Goal: Check status: Check status

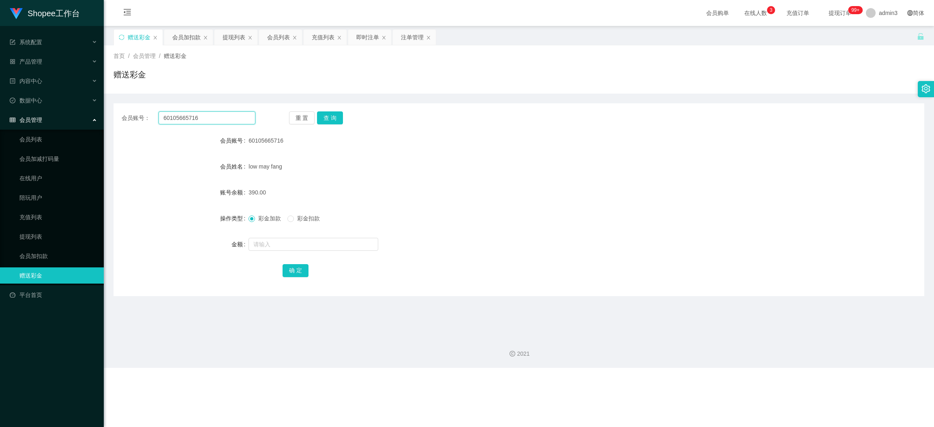
click at [182, 119] on input "60105665716" at bounding box center [207, 118] width 97 height 13
type input "v"
click at [215, 110] on div "会员账号： 重 置 查 询 会员账号 60105665716 会员姓名 low may fang 账号余额 390.00 操作类型 彩金加款 彩金扣款 金额 …" at bounding box center [519, 199] width 811 height 193
click at [198, 122] on input "text" at bounding box center [207, 118] width 97 height 13
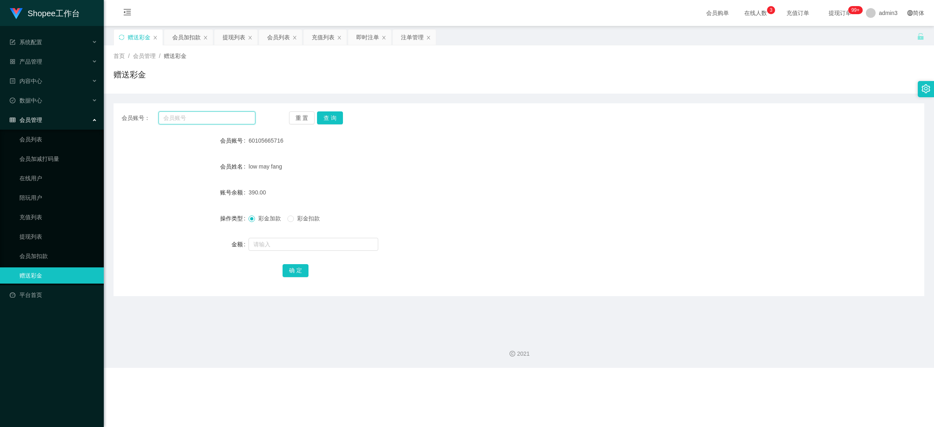
paste input "saintwong"
type input "saintwong"
click at [335, 119] on button "查 询" at bounding box center [330, 118] width 26 height 13
click at [288, 250] on input "text" at bounding box center [314, 244] width 130 height 13
type input "3800"
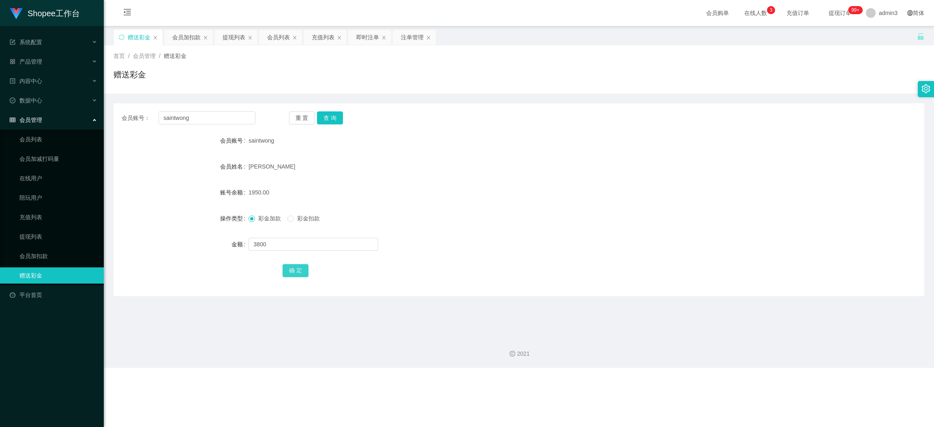
click at [289, 275] on button "确 定" at bounding box center [296, 270] width 26 height 13
click at [422, 357] on div "2021" at bounding box center [518, 354] width 817 height 9
click at [405, 39] on div "注单管理" at bounding box center [412, 37] width 23 height 15
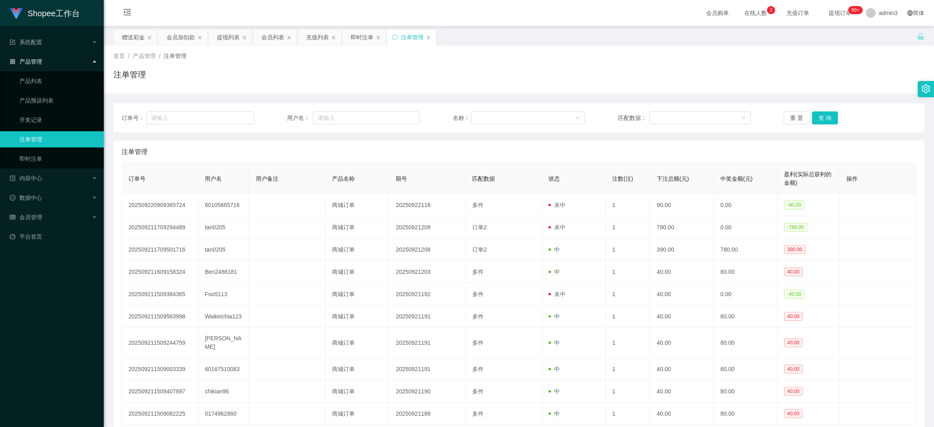
click at [362, 111] on div "订单号： 用户名： 名称： 匹配数据： 重 置 查 询" at bounding box center [519, 117] width 811 height 29
click at [362, 112] on input "text" at bounding box center [366, 118] width 107 height 13
paste input "JIAQI0619"
type input "JIAQI0619"
click at [824, 120] on button "查 询" at bounding box center [825, 118] width 26 height 13
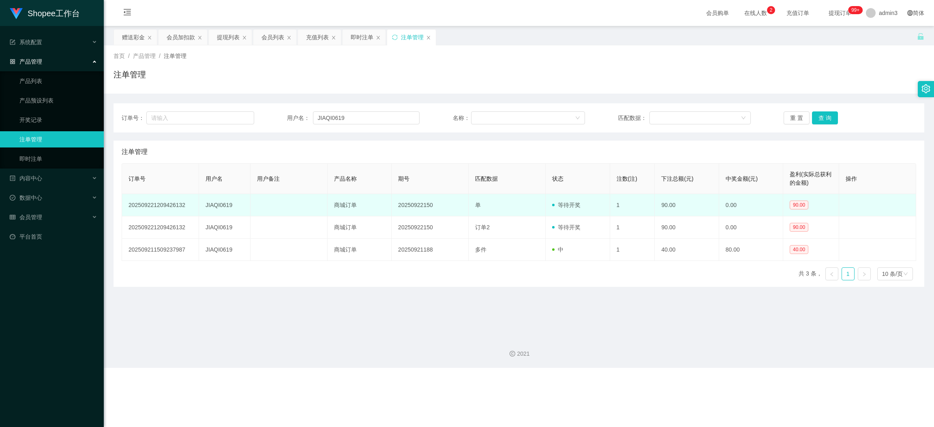
click at [863, 200] on td at bounding box center [877, 205] width 77 height 22
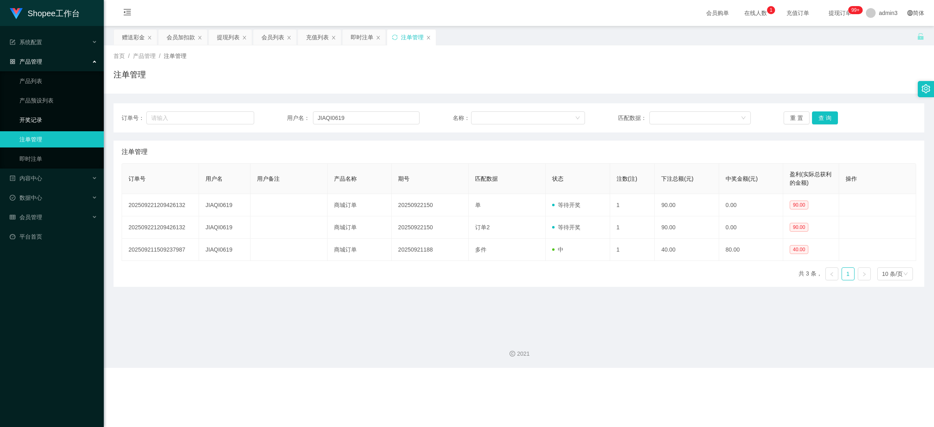
click at [37, 124] on link "开奖记录" at bounding box center [58, 120] width 78 height 16
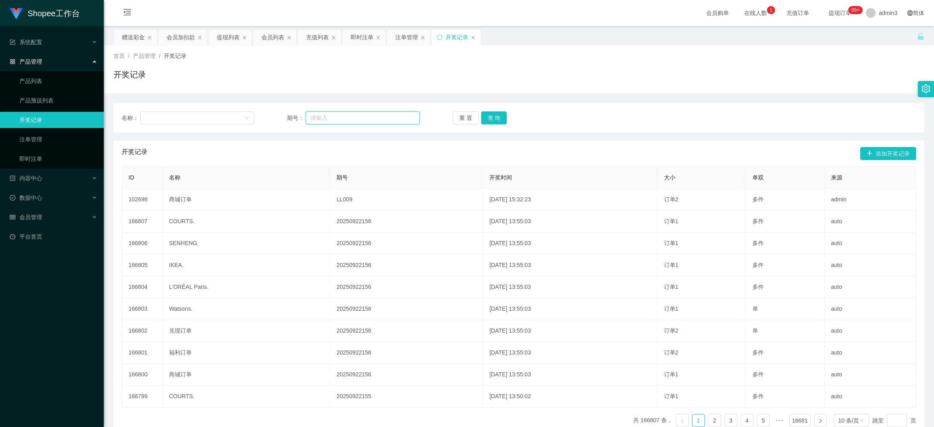
click at [307, 114] on input "text" at bounding box center [363, 118] width 114 height 13
click at [406, 35] on div "注单管理" at bounding box center [406, 37] width 23 height 15
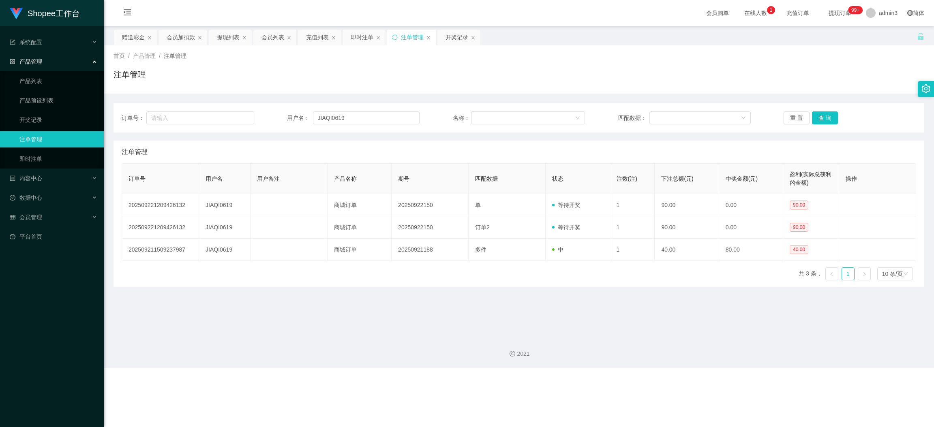
click at [387, 373] on div "Shopee工作台 系统配置 产品管理 产品列表 产品预设列表 开奖记录 注单管理 即时注单 内容中心 站内信 公告列表 活动列表 数据中心 员工统计 团队统…" at bounding box center [467, 213] width 934 height 427
click at [823, 122] on button "查 询" at bounding box center [825, 118] width 26 height 13
click at [392, 330] on div "2021" at bounding box center [519, 349] width 830 height 38
click at [815, 124] on button "查 询" at bounding box center [825, 118] width 26 height 13
click at [825, 119] on button "查 询" at bounding box center [825, 118] width 26 height 13
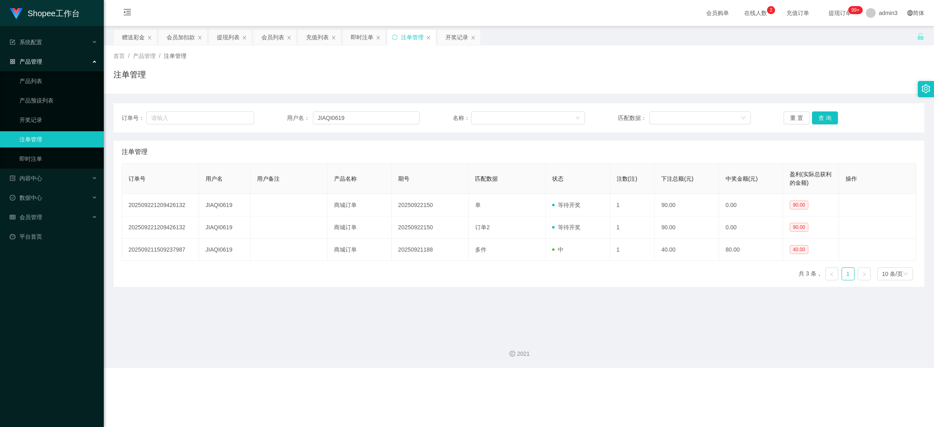
click at [348, 372] on div "Shopee工作台 系统配置 产品管理 产品列表 产品预设列表 开奖记录 注单管理 即时注单 内容中心 站内信 公告列表 活动列表 数据中心 员工统计 团队统…" at bounding box center [467, 213] width 934 height 427
click at [828, 116] on button "查 询" at bounding box center [825, 118] width 26 height 13
click at [823, 119] on button "查 询" at bounding box center [825, 118] width 26 height 13
click at [374, 358] on div "2021" at bounding box center [518, 354] width 817 height 9
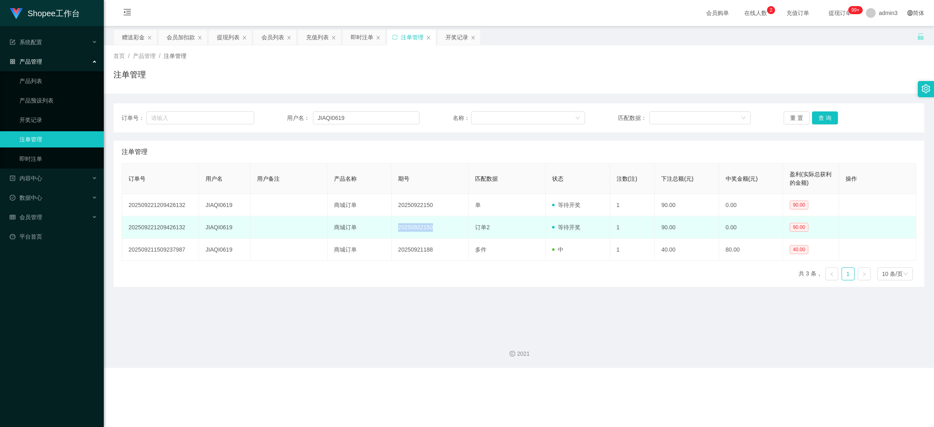
drag, startPoint x: 393, startPoint y: 225, endPoint x: 440, endPoint y: 230, distance: 47.3
click at [440, 230] on td "20250922150" at bounding box center [430, 228] width 77 height 22
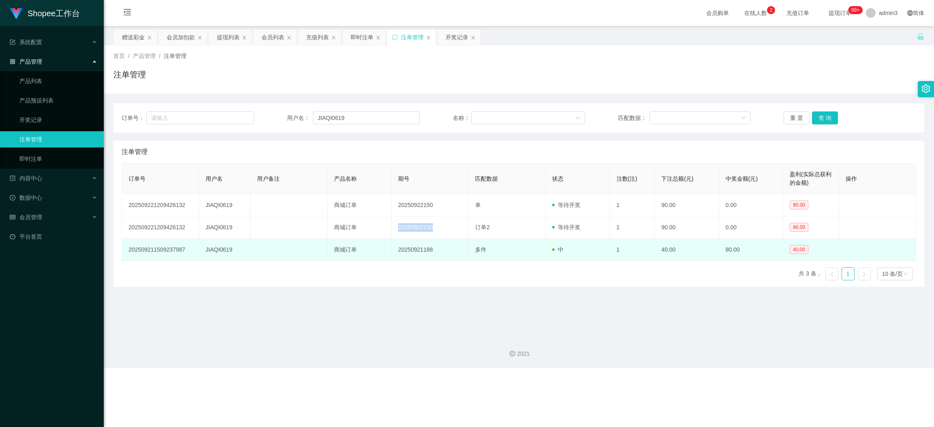
copy td "20250922150"
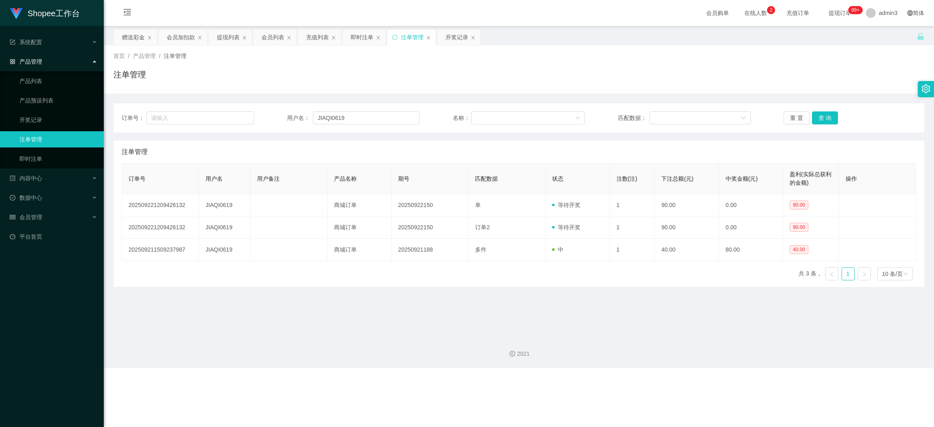
drag, startPoint x: 381, startPoint y: 57, endPoint x: 422, endPoint y: 52, distance: 41.2
click at [381, 57] on div "首页 / 产品管理 / 注单管理 /" at bounding box center [519, 56] width 811 height 9
click at [454, 41] on div "开奖记录" at bounding box center [457, 37] width 23 height 15
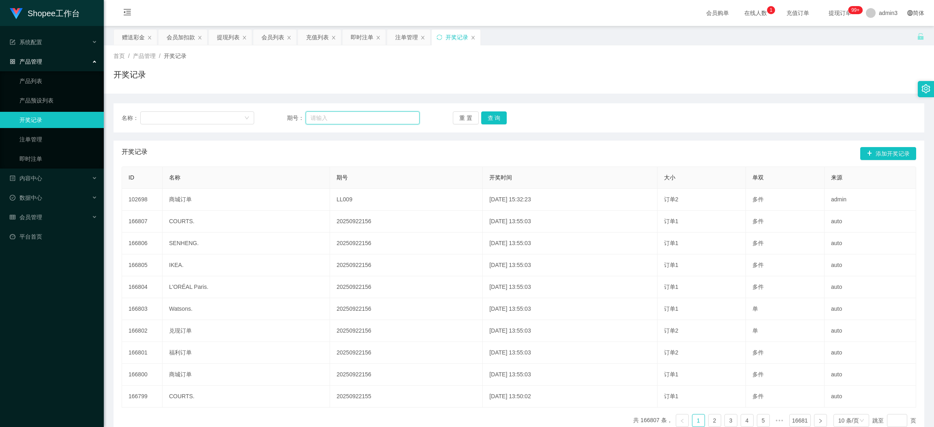
click at [327, 118] on input "text" at bounding box center [363, 118] width 114 height 13
paste input "20250922150"
type input "20250922150"
click at [485, 114] on button "查 询" at bounding box center [494, 118] width 26 height 13
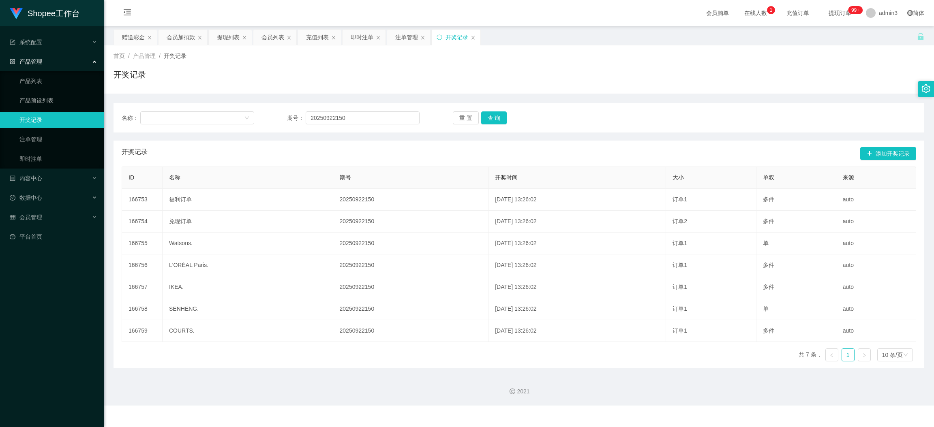
click at [370, 383] on div "2021" at bounding box center [519, 387] width 830 height 38
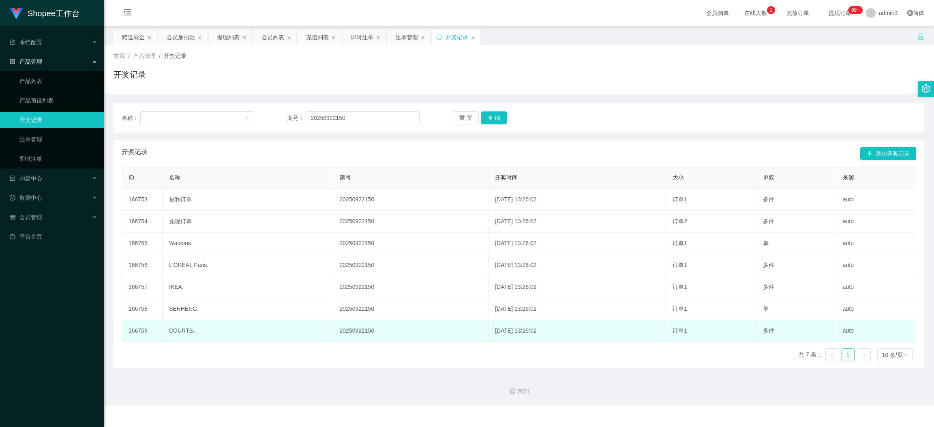
click at [885, 335] on td "auto" at bounding box center [877, 331] width 80 height 22
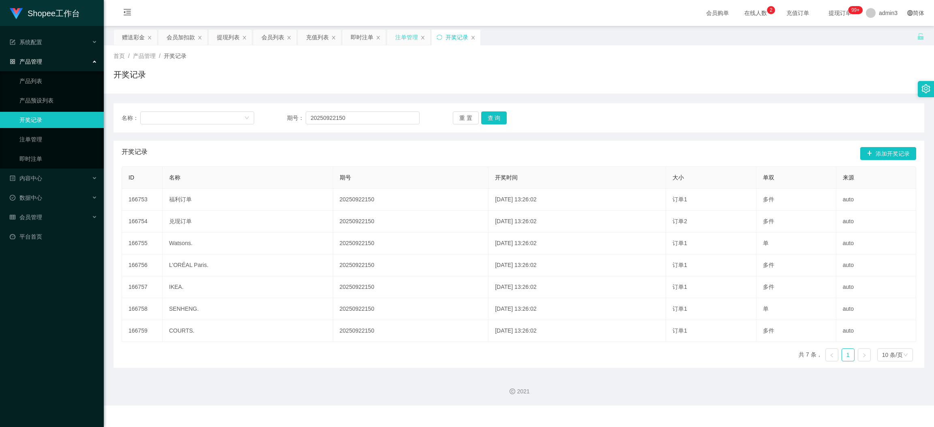
click at [402, 38] on div "注单管理" at bounding box center [406, 37] width 23 height 15
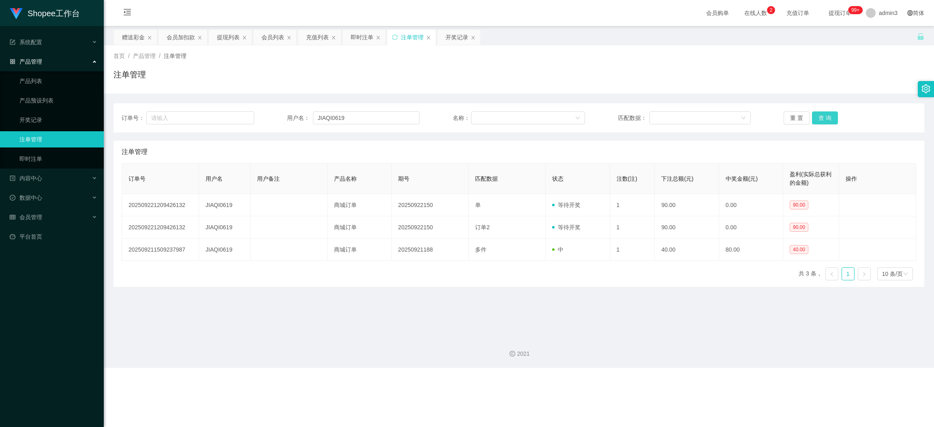
click at [825, 119] on button "查 询" at bounding box center [825, 118] width 26 height 13
click at [820, 116] on button "查 询" at bounding box center [825, 118] width 26 height 13
